Goal: Task Accomplishment & Management: Use online tool/utility

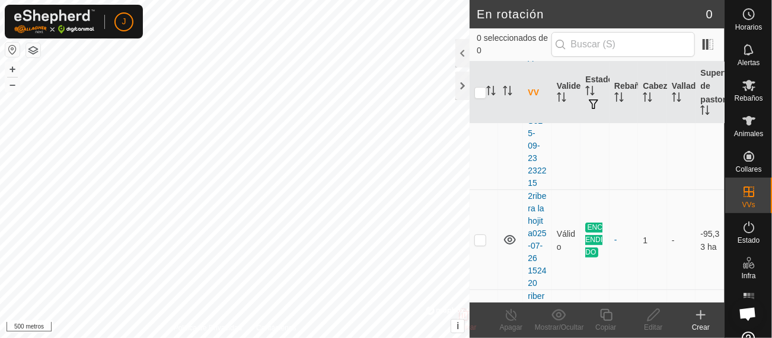
scroll to position [135, 0]
click at [481, 242] on p-checkbox at bounding box center [480, 237] width 12 height 9
checkbox input "true"
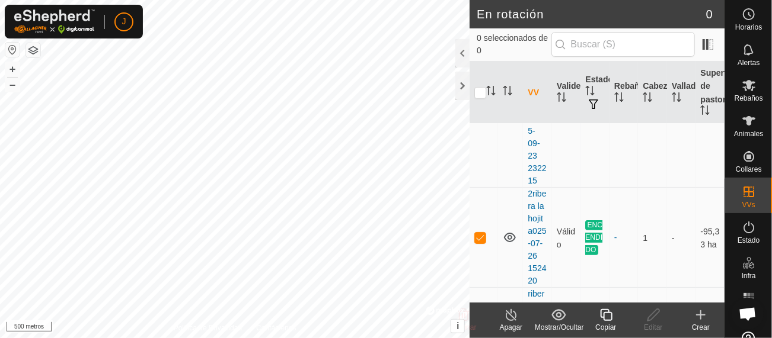
click at [509, 316] on icon at bounding box center [511, 315] width 15 height 14
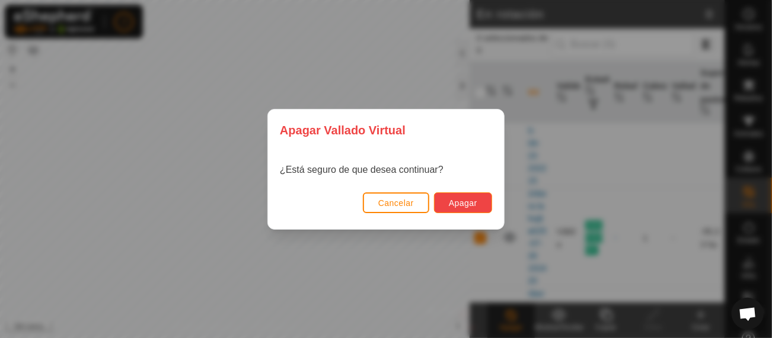
click at [463, 202] on font "Apagar" at bounding box center [463, 203] width 28 height 9
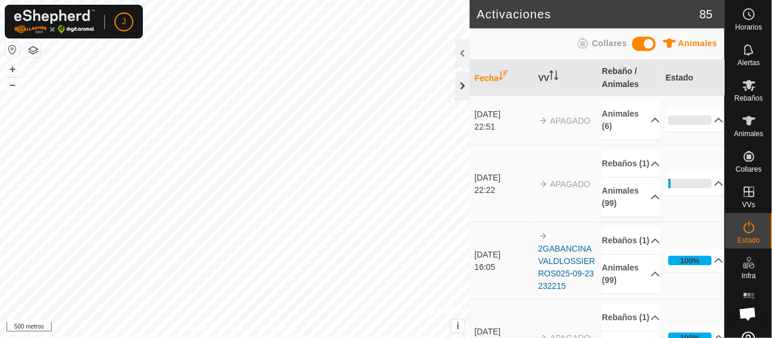
click at [460, 82] on div at bounding box center [462, 86] width 14 height 28
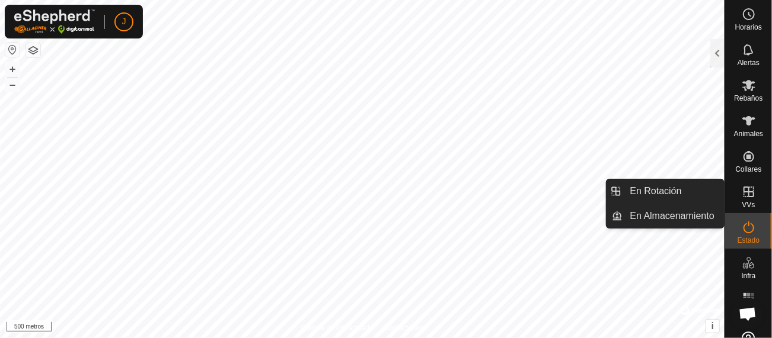
click at [745, 190] on icon at bounding box center [749, 192] width 14 height 14
click at [661, 193] on link "En rotación" at bounding box center [673, 192] width 101 height 24
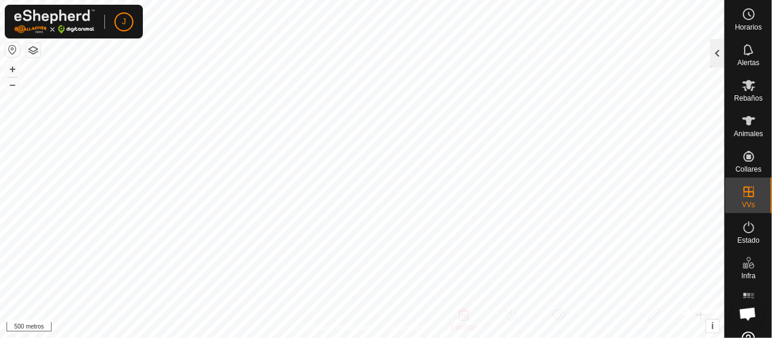
click at [720, 51] on div at bounding box center [717, 53] width 14 height 28
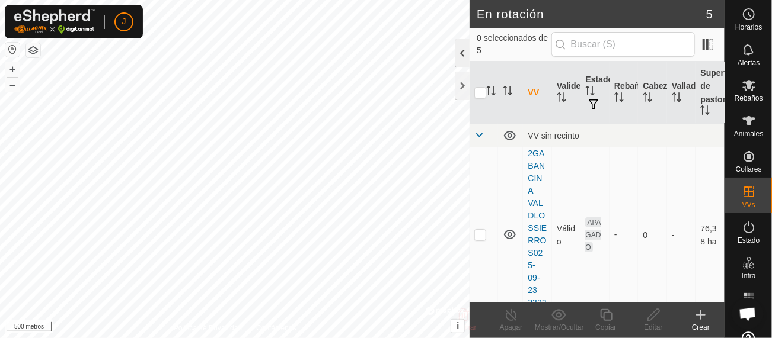
click at [467, 56] on div at bounding box center [462, 53] width 14 height 28
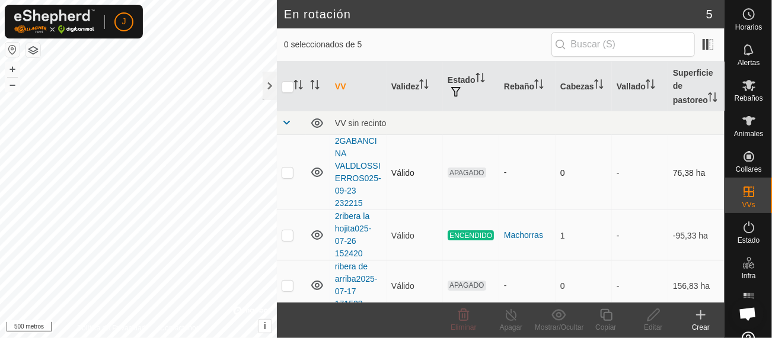
click at [289, 172] on p-checkbox at bounding box center [288, 172] width 12 height 9
checkbox input "true"
click at [651, 321] on icon at bounding box center [653, 315] width 15 height 14
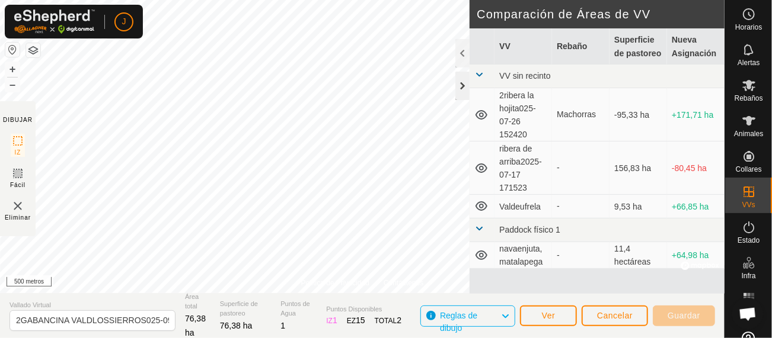
click at [465, 90] on div at bounding box center [462, 86] width 14 height 28
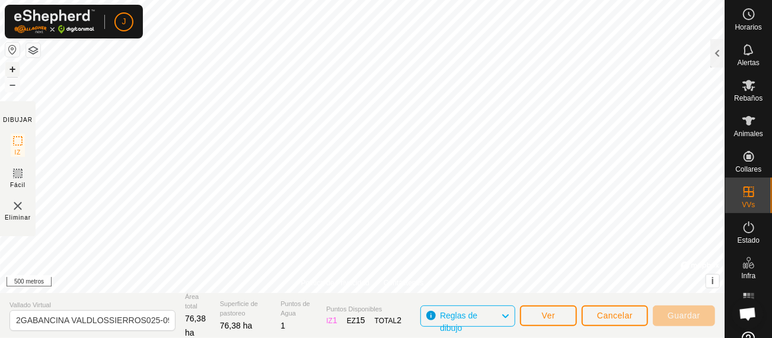
click at [12, 68] on font "+" at bounding box center [12, 69] width 7 height 12
click at [11, 69] on button "+" at bounding box center [12, 69] width 14 height 14
click at [11, 68] on button "+" at bounding box center [12, 69] width 14 height 14
click at [11, 69] on button "+" at bounding box center [12, 69] width 14 height 14
click at [14, 85] on button "–" at bounding box center [12, 85] width 14 height 14
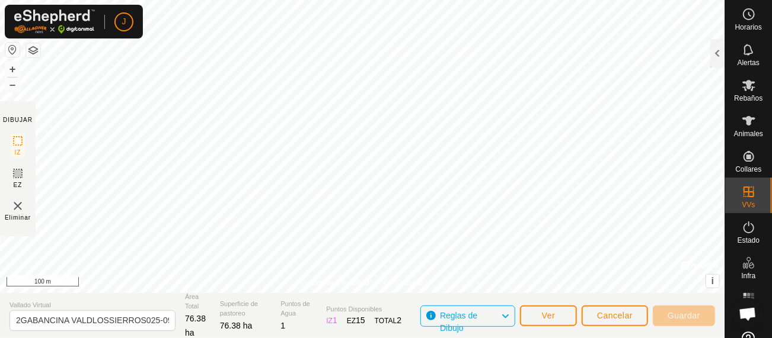
click at [318, 298] on div "Política de Privacidad Contáctenos WP 4ribera Tipo: trough Capacidad: 100L Nive…" at bounding box center [362, 169] width 724 height 338
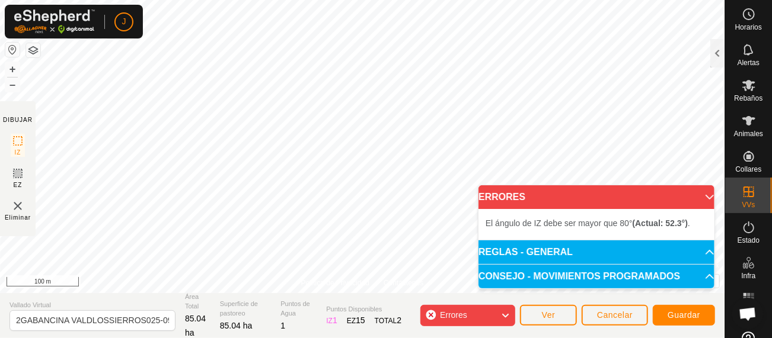
click at [154, 336] on div "Política de Privacidad Contáctenos Estado: APAGADO Tipo: Zona de Inclusión + – …" at bounding box center [362, 169] width 724 height 338
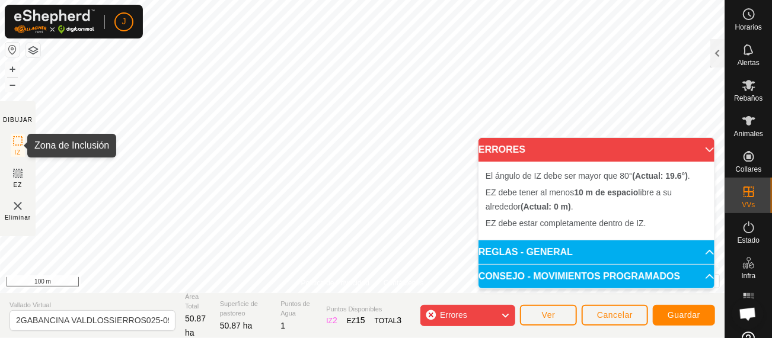
click at [17, 143] on icon at bounding box center [18, 141] width 14 height 14
click at [506, 312] on icon at bounding box center [504, 315] width 9 height 15
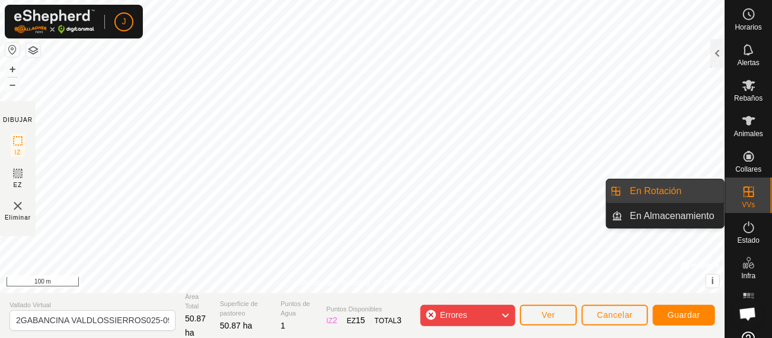
click at [634, 185] on link "En Rotación" at bounding box center [673, 192] width 101 height 24
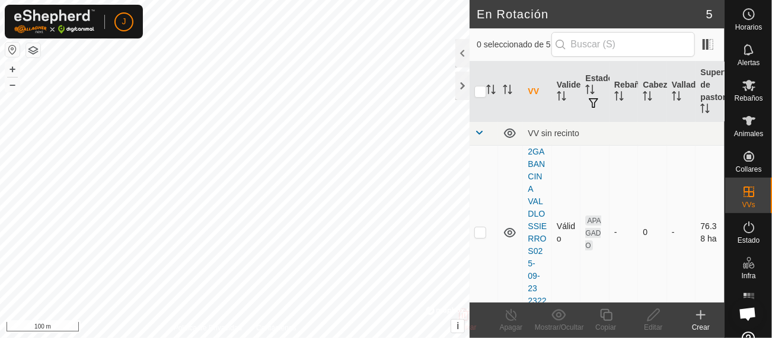
click at [481, 231] on p-checkbox at bounding box center [480, 232] width 12 height 9
checkbox input "true"
click at [652, 317] on icon at bounding box center [653, 315] width 15 height 14
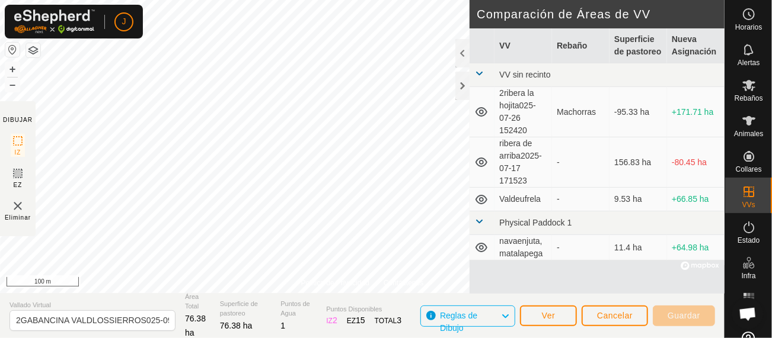
click at [164, 330] on div "Política de Privacidad Contáctenos Estado: APAGADO Tipo: Zona de Inclusión + – …" at bounding box center [362, 169] width 724 height 338
click at [14, 83] on button "–" at bounding box center [12, 85] width 14 height 14
click at [72, 7] on div "J Horarios Alertas Rebaños Animales Collares VVs Estado Infra Mapa de Calor Ayu…" at bounding box center [386, 169] width 772 height 338
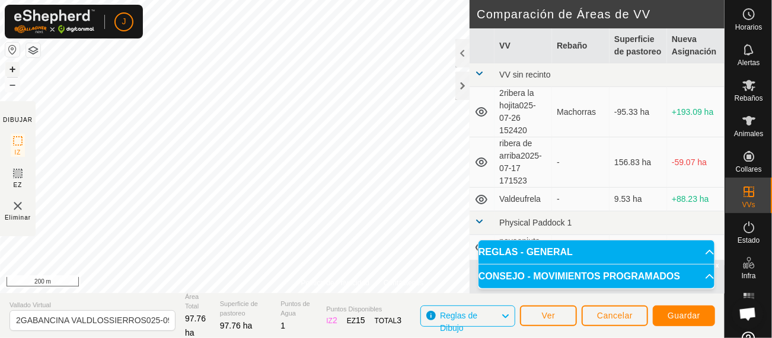
click at [13, 69] on button "+" at bounding box center [12, 69] width 14 height 14
click at [295, 305] on div "Política de Privacidad Contáctenos Estado: APAGADO Tipo: Zona de Inclusión + – …" at bounding box center [362, 169] width 724 height 338
click at [318, 0] on html "J Horarios Alertas Rebaños Animales Collares VVs Estado Infra Mapa de Calor Ayu…" at bounding box center [386, 169] width 772 height 338
click at [263, 0] on html "J Horarios Alertas Rebaños Animales Collares VVs Estado Infra Mapa de Calor Ayu…" at bounding box center [386, 169] width 772 height 338
drag, startPoint x: 323, startPoint y: 282, endPoint x: 276, endPoint y: 360, distance: 91.0
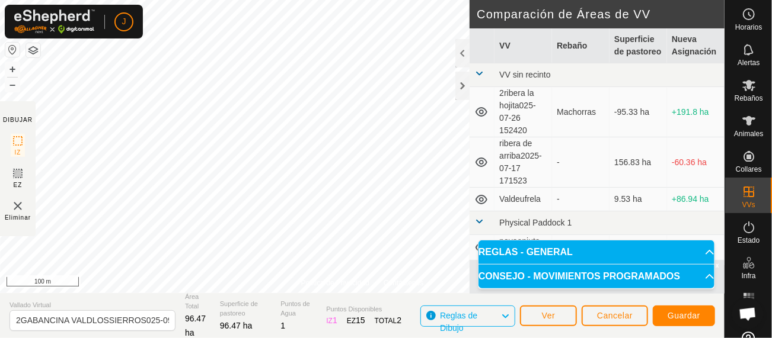
click at [276, 338] on html "J Horarios Alertas Rebaños Animales Collares VVs Estado Infra Mapa de Calor Ayu…" at bounding box center [386, 169] width 772 height 338
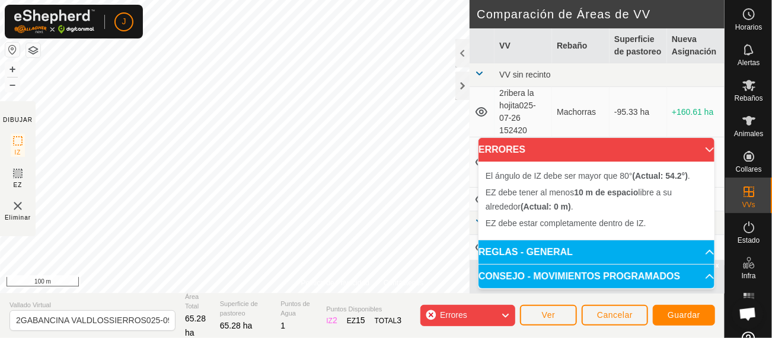
click at [265, 338] on html "J Horarios Alertas Rebaños Animales Collares VVs Estado Infra Mapa de Calor Ayu…" at bounding box center [386, 169] width 772 height 338
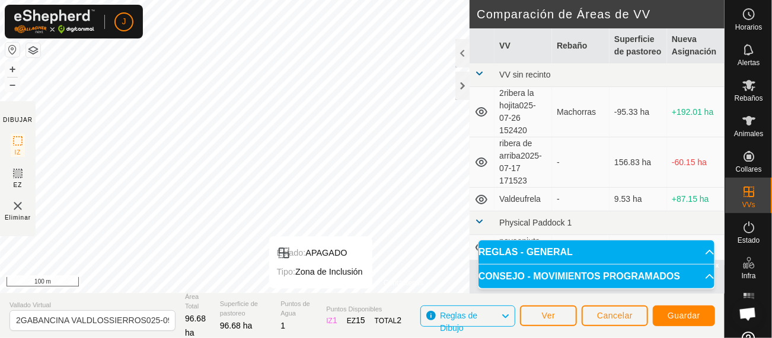
click at [315, 295] on div "Política de Privacidad Contáctenos Estado: APAGADO Tipo: Zona de Inclusión + – …" at bounding box center [362, 169] width 724 height 338
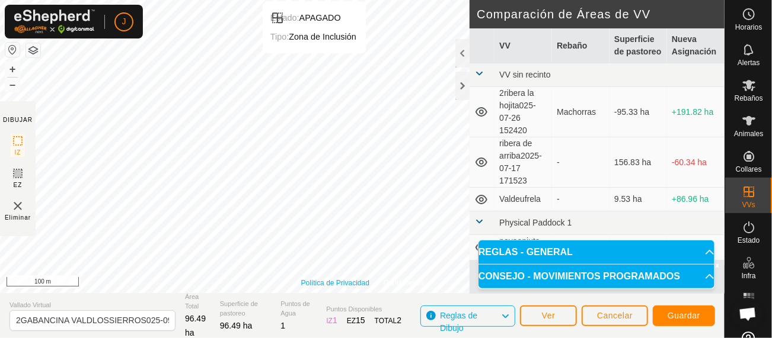
click at [351, 19] on div "Estado: APAGADO Tipo: Zona de Inclusión + – ⇧ i © Mapbox , © OpenStreetMap , Im…" at bounding box center [362, 146] width 724 height 293
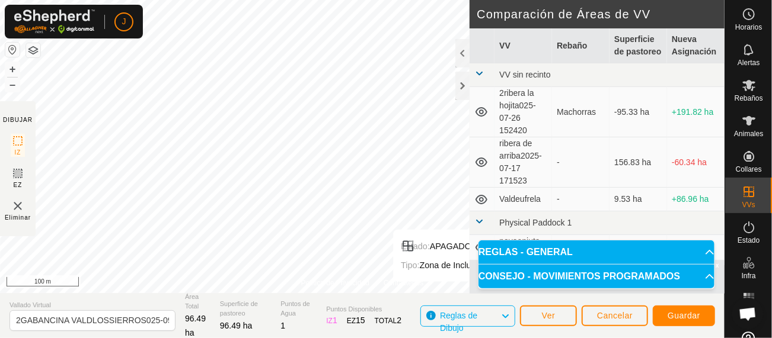
click at [433, 280] on div "Estado: APAGADO Tipo: Zona de Inclusión + – ⇧ i © Mapbox , © OpenStreetMap , Im…" at bounding box center [362, 146] width 724 height 293
click at [519, 338] on html "J Horarios Alertas Rebaños Animales Collares VVs Estado Infra Mapa de Calor Ayu…" at bounding box center [386, 169] width 772 height 338
click at [407, 299] on div "Política de Privacidad Contáctenos Estado: APAGADO Tipo: Zona de Inclusión + – …" at bounding box center [362, 169] width 724 height 338
click at [0, 0] on html "J Horarios Alertas Rebaños Animales Collares VVs Estado Infra Mapa de Calor Ayu…" at bounding box center [386, 169] width 772 height 338
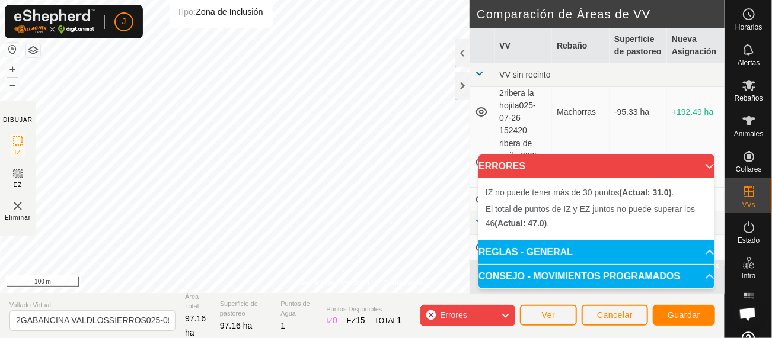
click at [224, 0] on html "J Horarios Alertas Rebaños Animales Collares VVs Estado Infra Mapa de Calor Ayu…" at bounding box center [386, 169] width 772 height 338
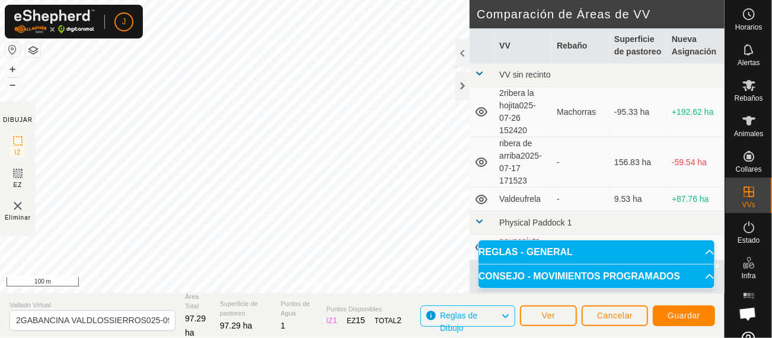
click at [277, 338] on div "Política de Privacidad Contáctenos Estado: APAGADO Tipo: Zona de Inclusión + – …" at bounding box center [362, 169] width 724 height 338
click at [19, 176] on icon at bounding box center [18, 174] width 14 height 14
click at [0, 320] on div "Política de Privacidad Contáctenos Estado: APAGADO Tipo: Zona de Inclusión + – …" at bounding box center [362, 169] width 724 height 338
click at [201, 318] on div "Política de Privacidad Contáctenos Estado: APAGADO Tipo: Zona de Inclusión + – …" at bounding box center [362, 169] width 724 height 338
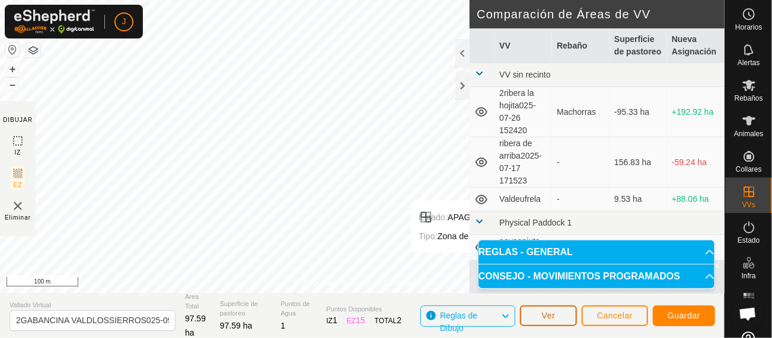
click at [547, 320] on span "Ver" at bounding box center [549, 315] width 14 height 9
click at [464, 90] on div at bounding box center [462, 86] width 14 height 28
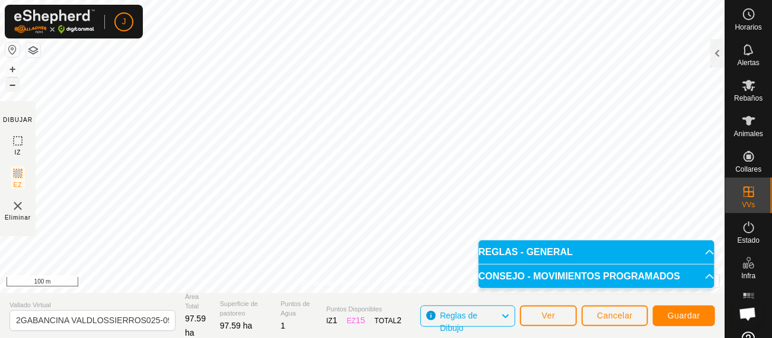
click at [9, 87] on button "–" at bounding box center [12, 85] width 14 height 14
click at [16, 65] on button "+" at bounding box center [12, 69] width 14 height 14
click at [689, 318] on span "Guardar" at bounding box center [683, 315] width 33 height 9
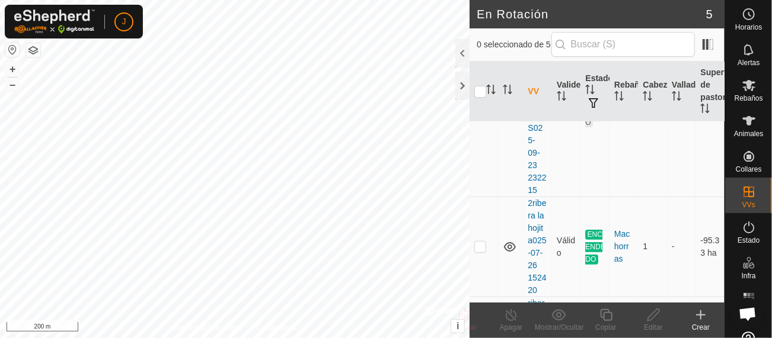
scroll to position [151, 0]
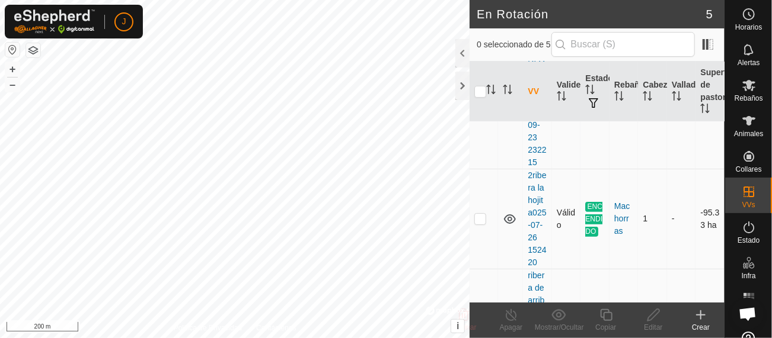
click at [710, 197] on td "-95.33 ha" at bounding box center [709, 219] width 29 height 100
click at [743, 123] on icon at bounding box center [748, 120] width 13 height 9
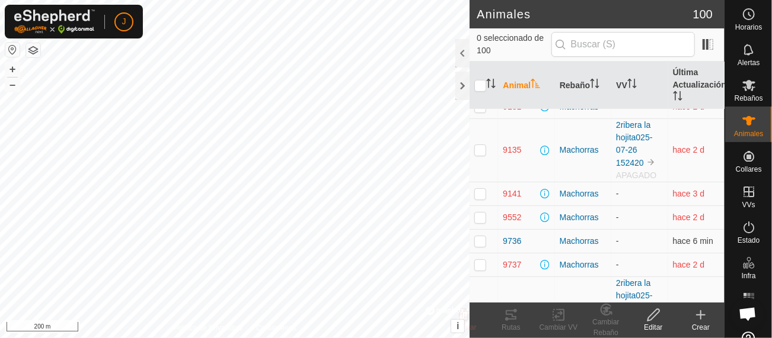
scroll to position [2415, 0]
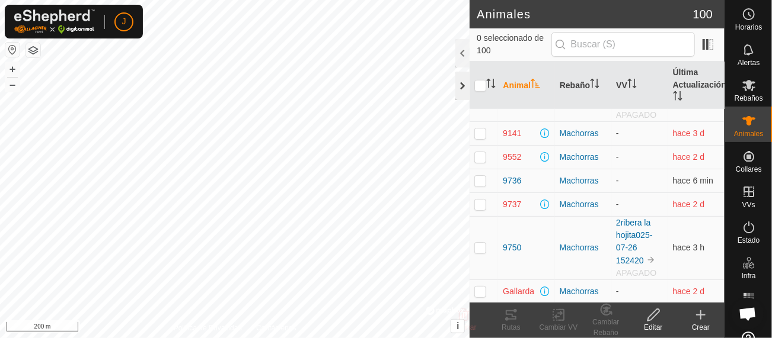
click at [461, 85] on div at bounding box center [462, 86] width 14 height 28
